Goal: Transaction & Acquisition: Purchase product/service

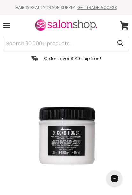
click at [5, 24] on div "Menu" at bounding box center [6, 25] width 13 height 15
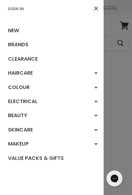
click at [121, 147] on div at bounding box center [66, 97] width 132 height 195
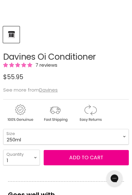
scroll to position [184, 0]
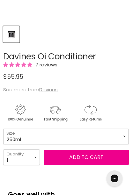
click at [123, 137] on select "75ml 250ml 1 Litre" at bounding box center [66, 136] width 126 height 16
select select "1 Litre"
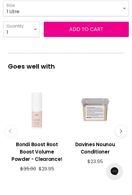
scroll to position [312, 0]
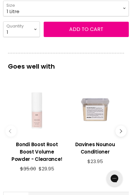
click at [121, 136] on button "Main content" at bounding box center [120, 131] width 11 height 11
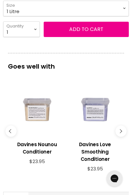
click at [122, 137] on button "Main content" at bounding box center [120, 131] width 11 height 11
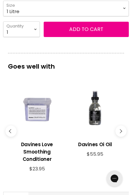
click at [121, 133] on icon "Main content" at bounding box center [120, 131] width 4 height 4
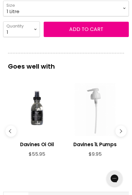
click at [119, 137] on button "Main content" at bounding box center [120, 131] width 11 height 11
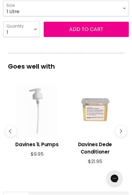
click at [122, 134] on button "Main content" at bounding box center [120, 131] width 11 height 11
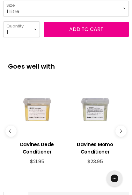
click at [125, 133] on button "Main content" at bounding box center [120, 131] width 11 height 11
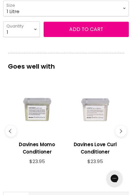
click at [122, 135] on button "Main content" at bounding box center [120, 131] width 11 height 11
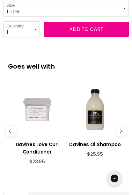
click at [92, 123] on div "View product:Davines Oi Shampoo" at bounding box center [95, 109] width 53 height 53
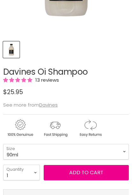
scroll to position [168, 0]
click at [8, 150] on select "90ml 280ml 1 Litre" at bounding box center [66, 152] width 126 height 16
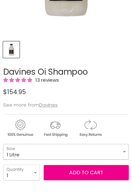
select select "1 Litre"
click at [83, 176] on button "Add to cart" at bounding box center [86, 172] width 85 height 15
click at [79, 176] on button "Add to cart" at bounding box center [86, 172] width 85 height 15
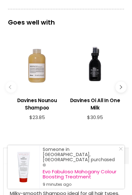
scroll to position [356, 0]
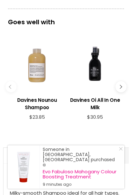
click at [121, 92] on button "Main content" at bounding box center [120, 86] width 11 height 11
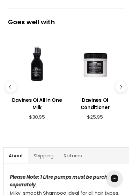
click at [32, 109] on h3 "Davines Oi All In One Milk" at bounding box center [37, 103] width 53 height 15
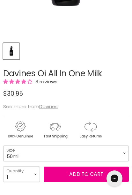
click at [121, 155] on select "50ml 135ml" at bounding box center [66, 153] width 126 height 16
select select "135ml"
click at [83, 177] on button "Add to cart" at bounding box center [86, 173] width 85 height 15
click at [86, 173] on button "Add to cart" at bounding box center [86, 173] width 85 height 15
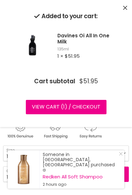
click at [125, 10] on button "Close" at bounding box center [125, 8] width 4 height 7
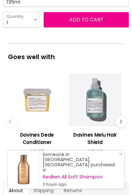
click at [120, 123] on icon "Main content" at bounding box center [120, 122] width 4 height 4
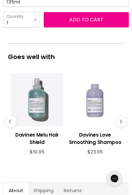
click at [122, 123] on button "Main content" at bounding box center [120, 121] width 11 height 11
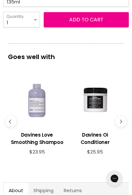
click at [120, 126] on button "Main content" at bounding box center [120, 121] width 11 height 11
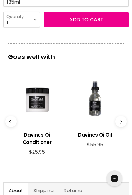
click at [36, 100] on div "Main content" at bounding box center [37, 99] width 53 height 53
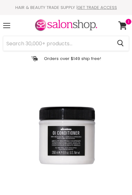
scroll to position [198, 0]
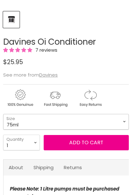
click at [14, 123] on select "75ml 250ml 1 Litre" at bounding box center [66, 122] width 126 height 16
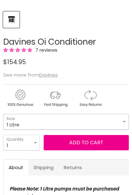
select select "1 Litre"
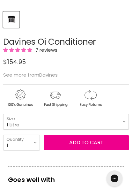
click at [98, 144] on button "Add to cart" at bounding box center [86, 142] width 85 height 15
